Goal: Task Accomplishment & Management: Use online tool/utility

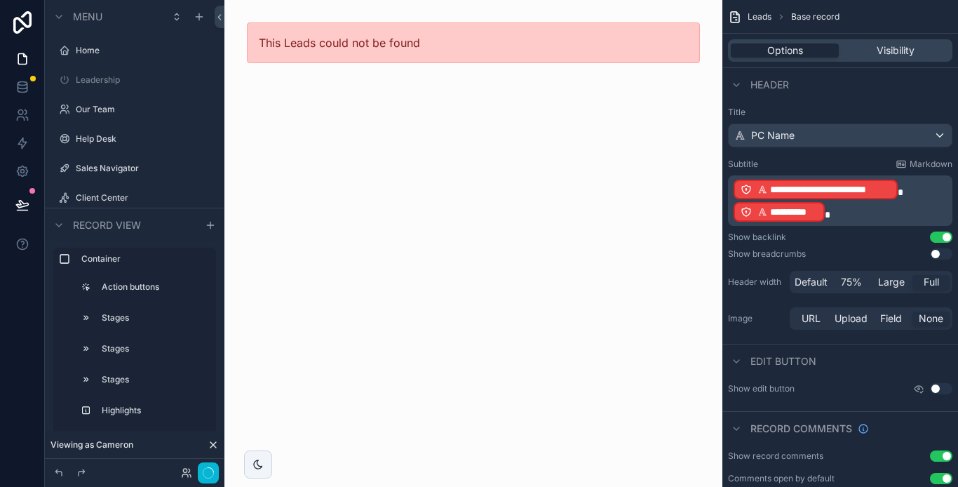
scroll to position [363, 0]
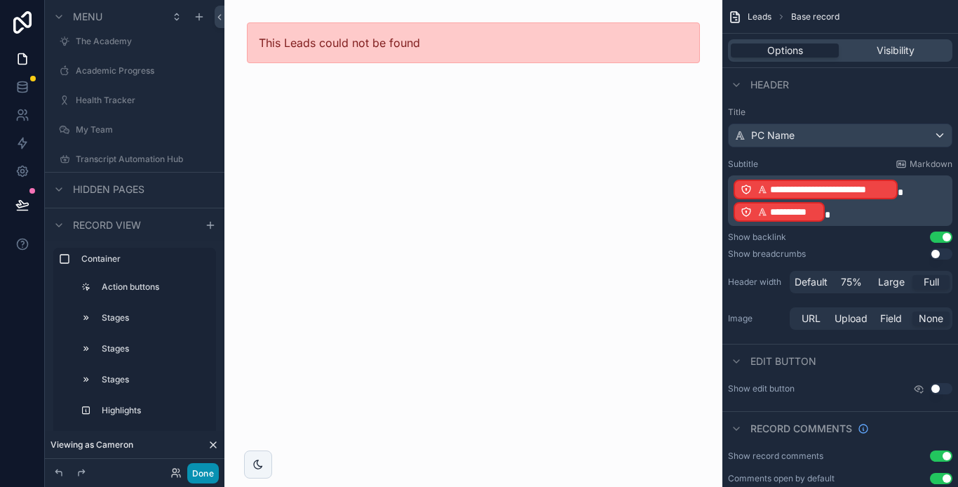
click at [204, 465] on button "Done" at bounding box center [203, 473] width 32 height 20
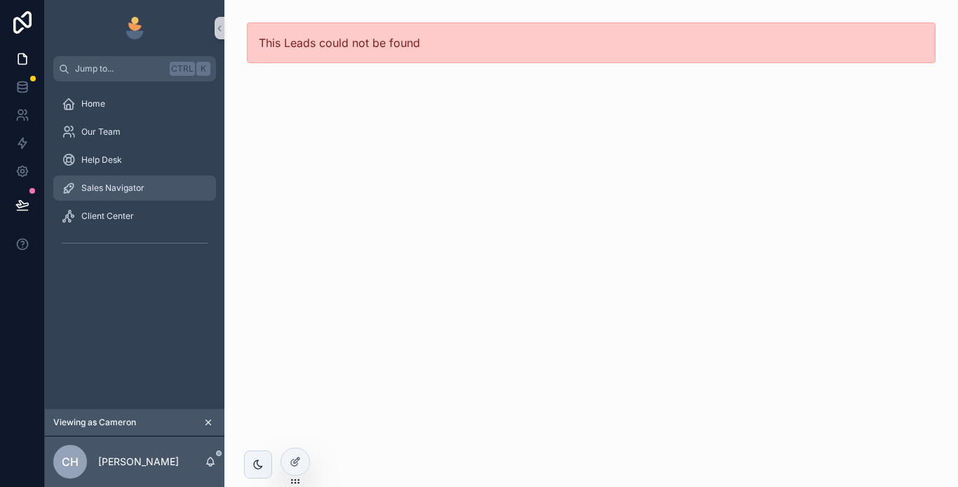
click at [144, 183] on div "Sales Navigator" at bounding box center [135, 188] width 146 height 22
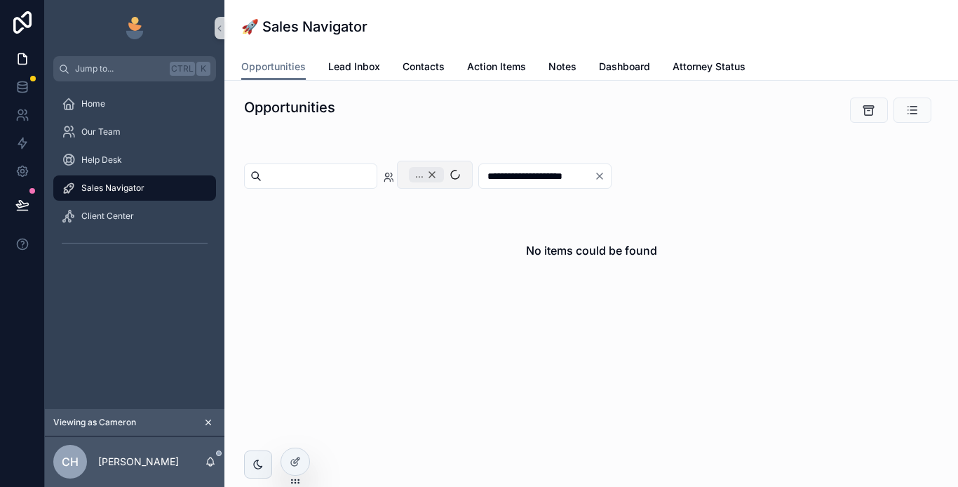
click at [444, 174] on div "..." at bounding box center [426, 174] width 35 height 15
click at [366, 66] on span "Lead Inbox" at bounding box center [354, 67] width 52 height 14
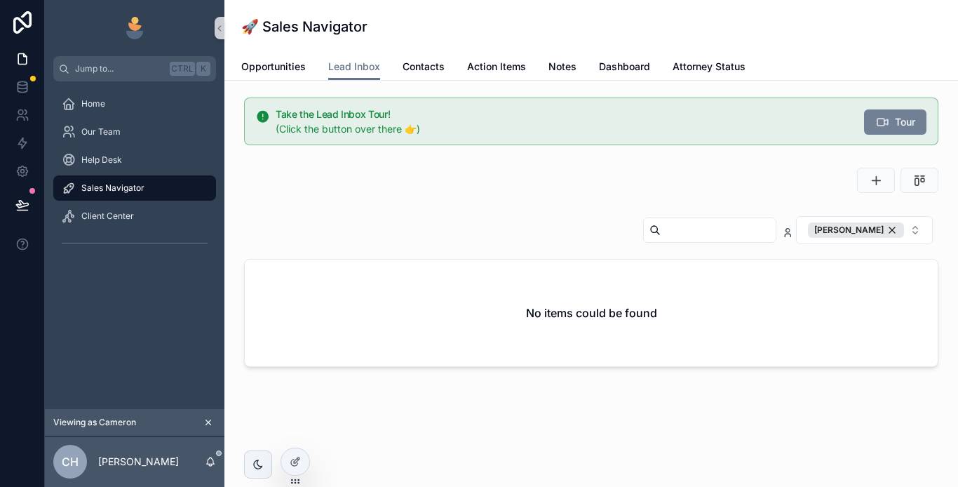
click at [896, 123] on span "Tour" at bounding box center [905, 122] width 20 height 14
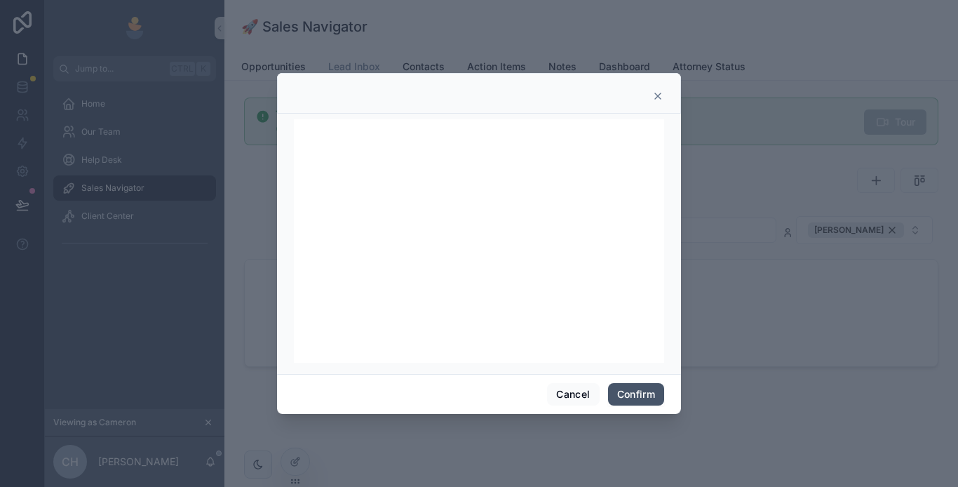
drag, startPoint x: 623, startPoint y: 393, endPoint x: 610, endPoint y: 391, distance: 12.8
click at [623, 394] on button "Confirm" at bounding box center [636, 394] width 56 height 22
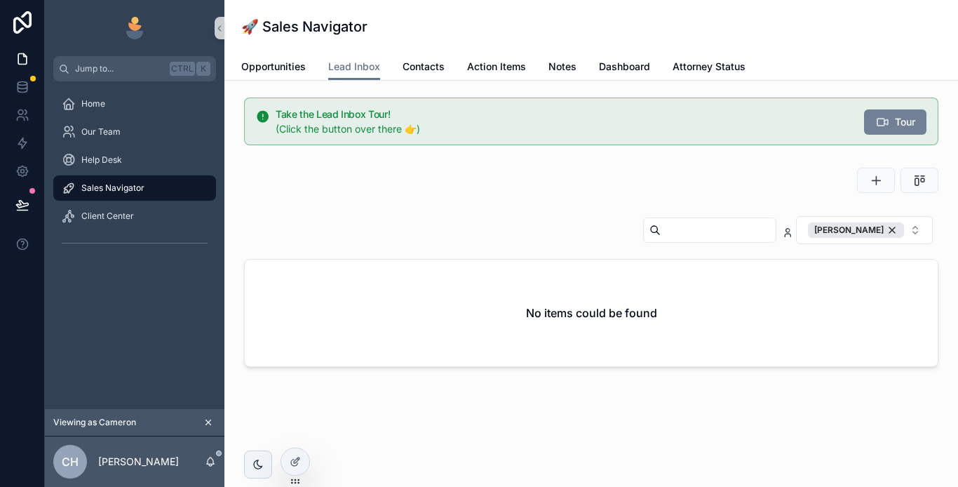
click at [886, 121] on icon "scrollable content" at bounding box center [882, 122] width 14 height 14
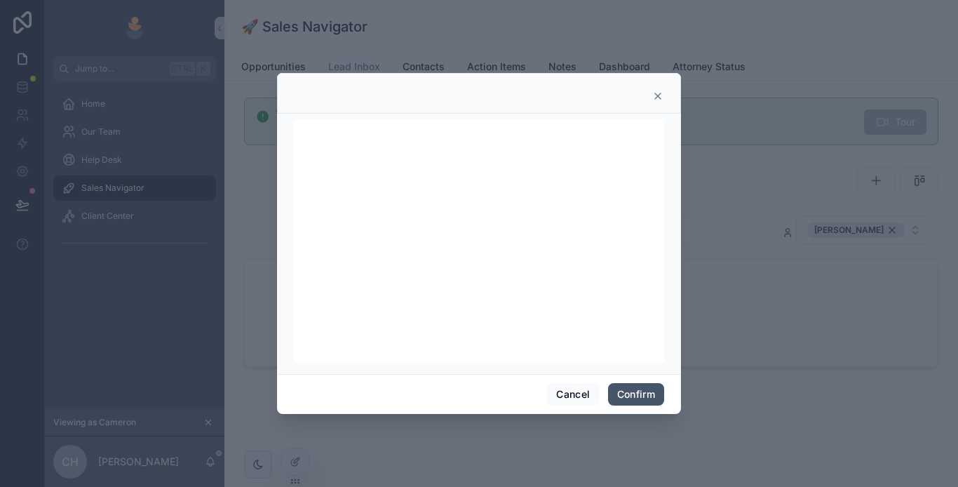
click at [637, 404] on button "Confirm" at bounding box center [636, 394] width 56 height 22
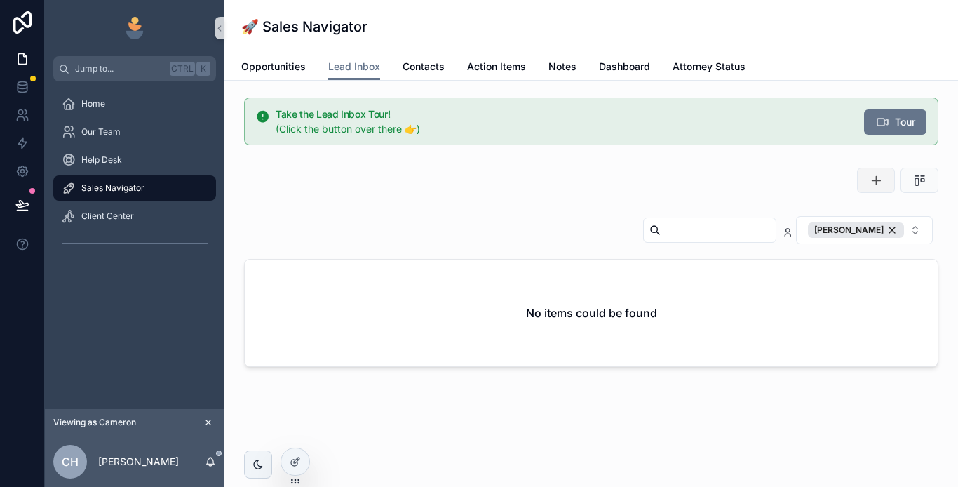
click at [872, 174] on icon "scrollable content" at bounding box center [876, 180] width 14 height 14
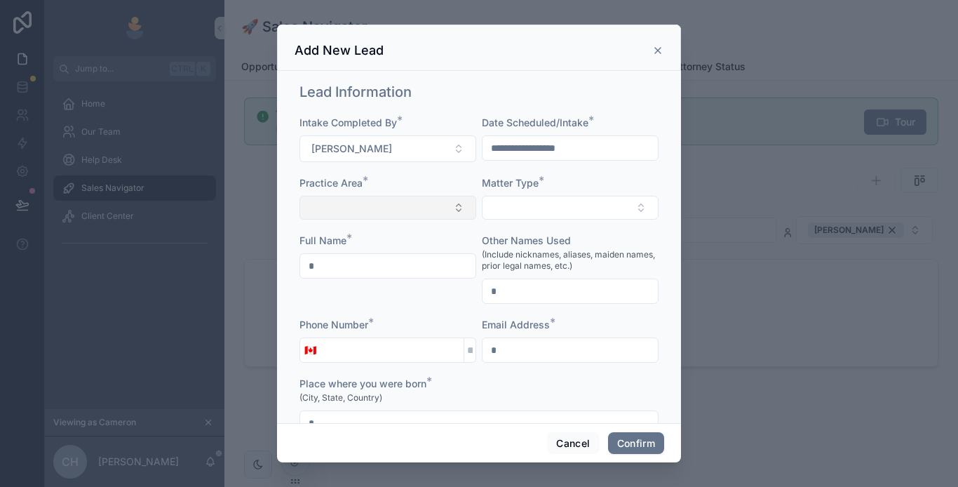
click at [417, 205] on button "Select Button" at bounding box center [387, 208] width 177 height 24
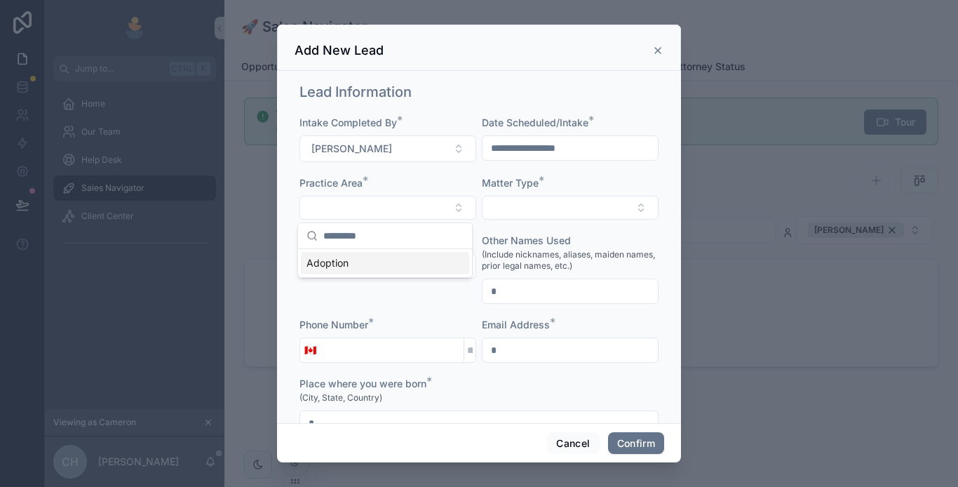
click at [351, 262] on div "Adoption" at bounding box center [385, 263] width 168 height 22
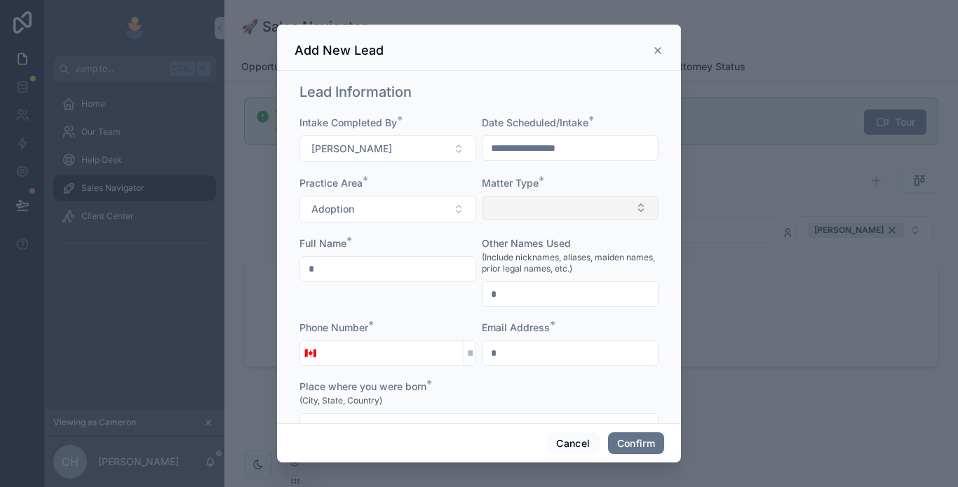
click at [546, 212] on button "Select Button" at bounding box center [570, 208] width 177 height 24
click at [478, 66] on div "Add New Lead" at bounding box center [479, 48] width 404 height 46
drag, startPoint x: 659, startPoint y: 51, endPoint x: 660, endPoint y: 83, distance: 32.3
click at [659, 53] on icon at bounding box center [657, 50] width 11 height 11
